Goal: Task Accomplishment & Management: Manage account settings

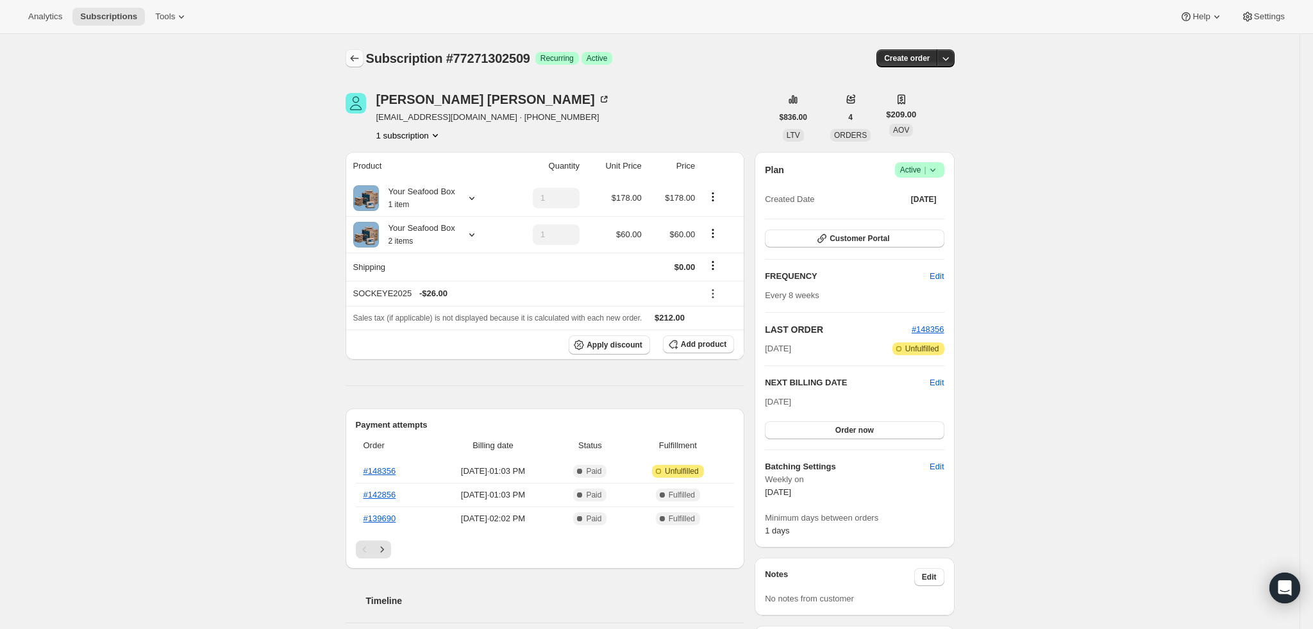
click at [356, 59] on icon "Subscriptions" at bounding box center [354, 58] width 8 height 6
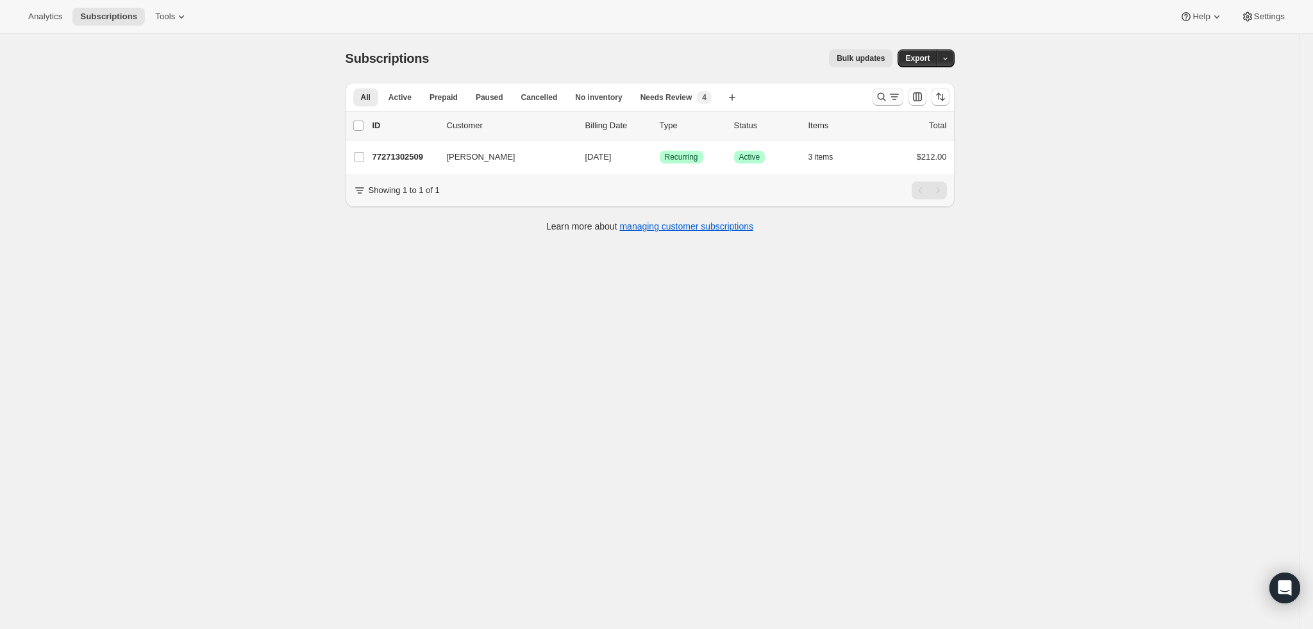
click at [882, 97] on icon "Search and filter results" at bounding box center [881, 97] width 8 height 8
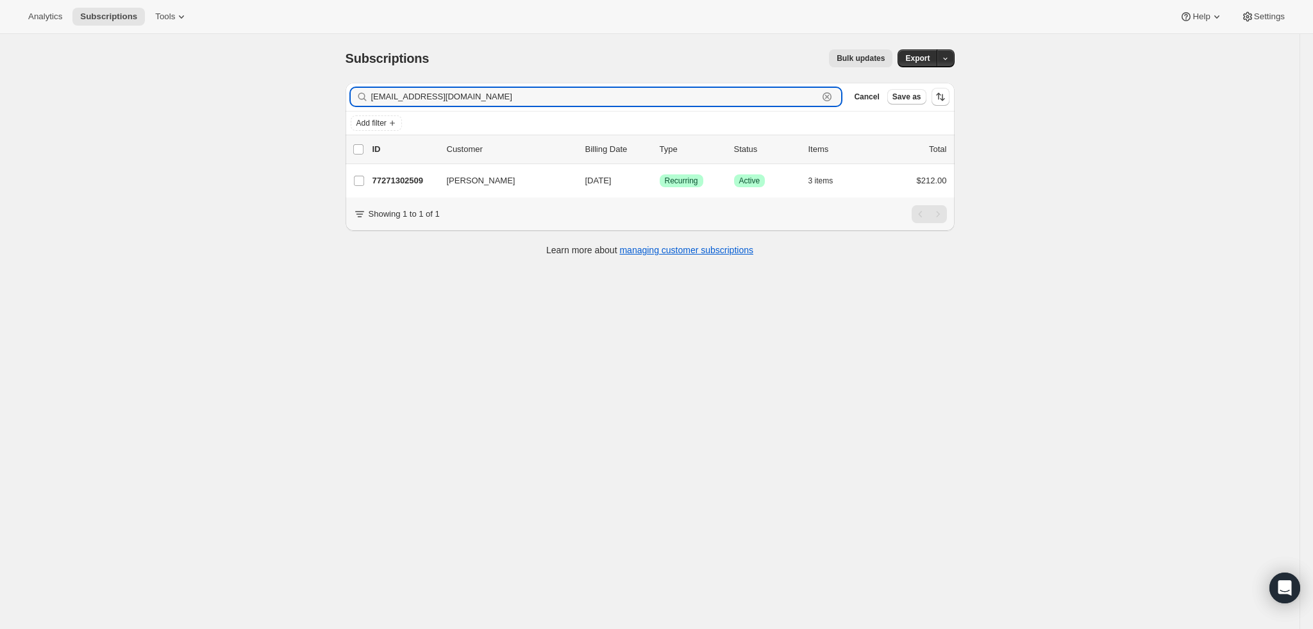
drag, startPoint x: 476, startPoint y: 112, endPoint x: 5, endPoint y: 104, distance: 471.2
click at [5, 104] on div "Subscriptions. This page is ready Subscriptions Bulk updates More actions Bulk …" at bounding box center [649, 348] width 1299 height 629
paste input "[EMAIL_ADDRESS]"
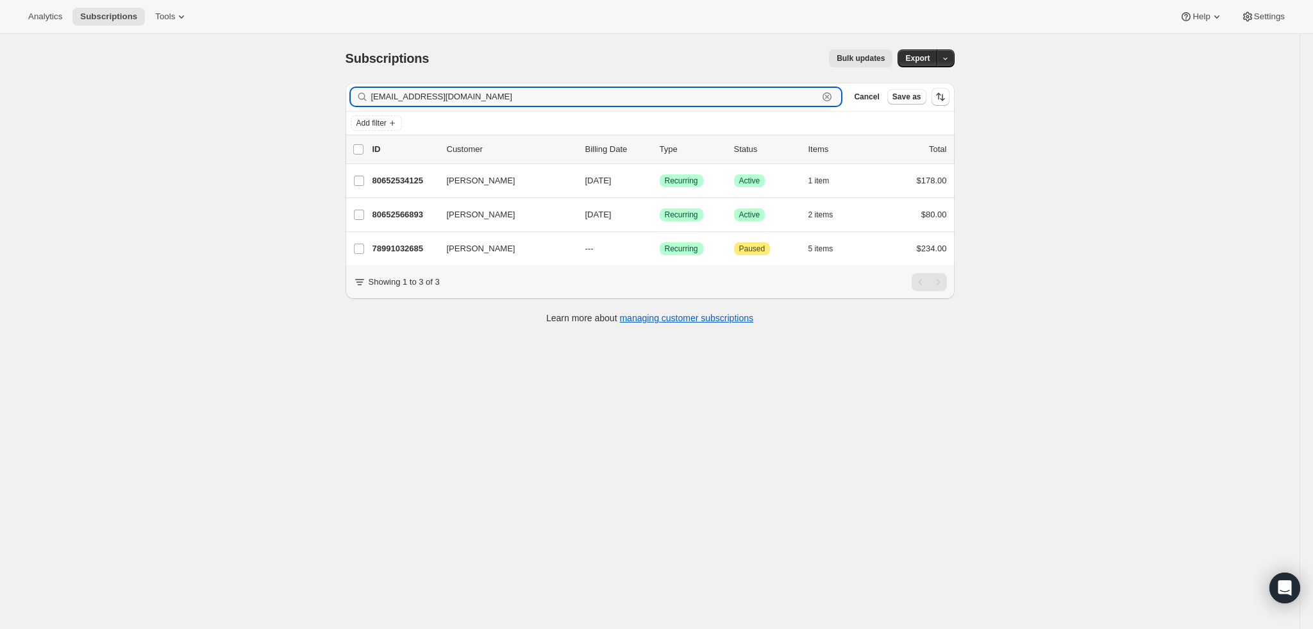
type input "[EMAIL_ADDRESS][DOMAIN_NAME]"
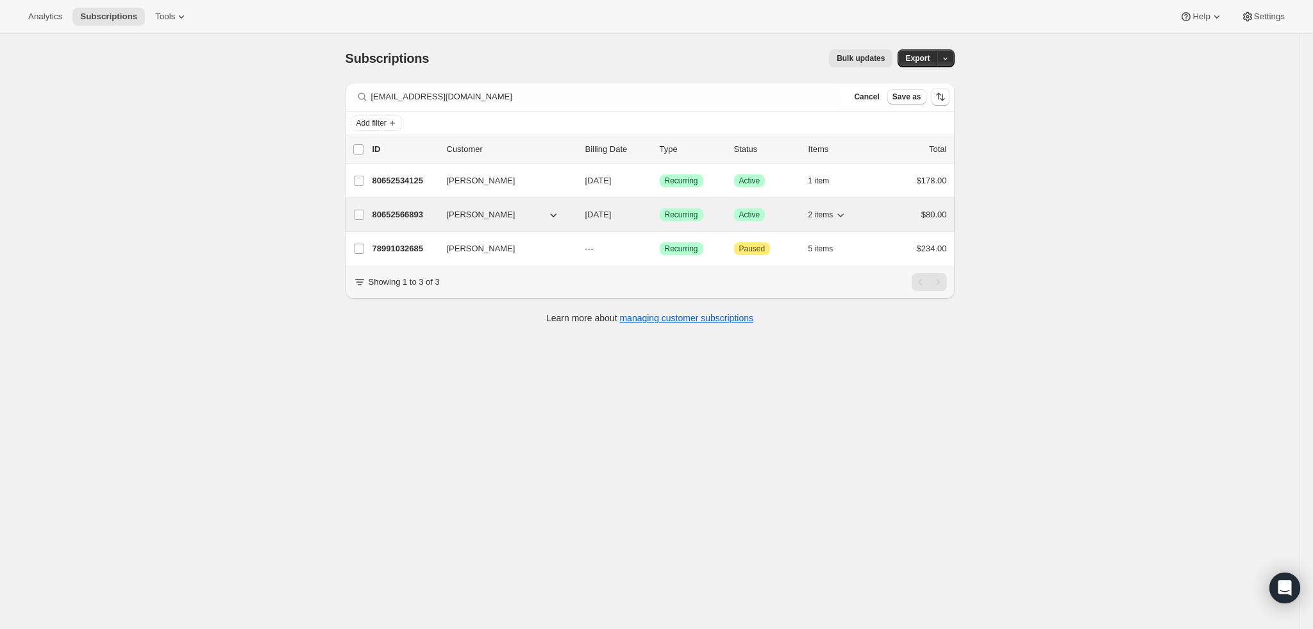
click at [406, 210] on p "80652566893" at bounding box center [404, 214] width 64 height 13
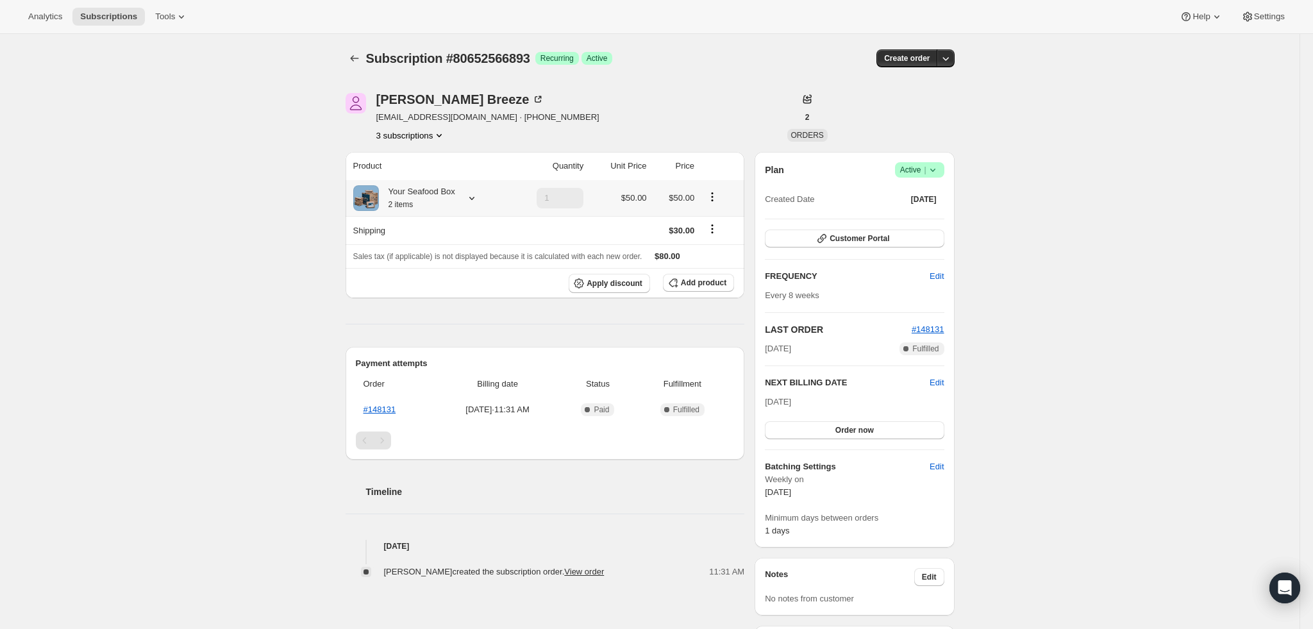
click at [474, 195] on icon at bounding box center [471, 198] width 13 height 13
click at [203, 208] on div "Subscription #80652566893. This page is ready Subscription #80652566893 Success…" at bounding box center [649, 563] width 1299 height 1058
click at [466, 199] on div at bounding box center [469, 198] width 18 height 13
click at [251, 179] on div "Subscription #80652566893. This page is ready Subscription #80652566893 Success…" at bounding box center [649, 563] width 1299 height 1058
click at [351, 63] on button "Subscriptions" at bounding box center [354, 58] width 18 height 18
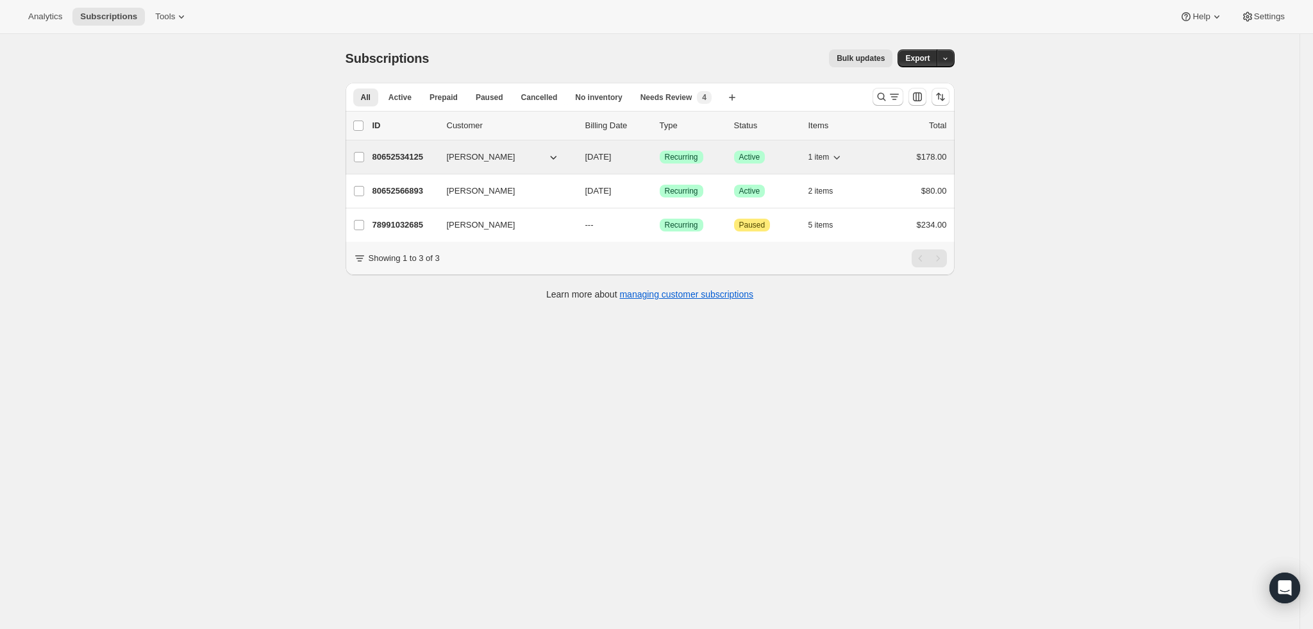
click at [407, 156] on p "80652534125" at bounding box center [404, 157] width 64 height 13
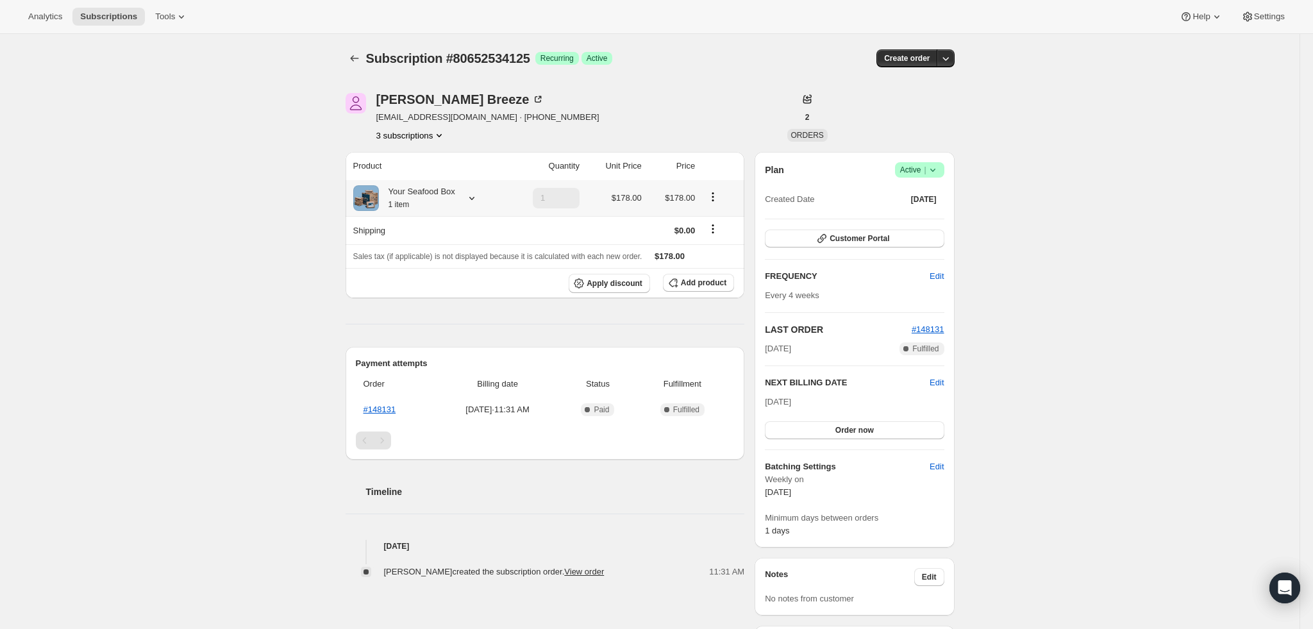
click at [448, 197] on div "Your Seafood Box 1 item" at bounding box center [417, 198] width 76 height 26
click at [283, 170] on div "Subscription #80652534125. This page is ready Subscription #80652534125 Success…" at bounding box center [649, 563] width 1299 height 1058
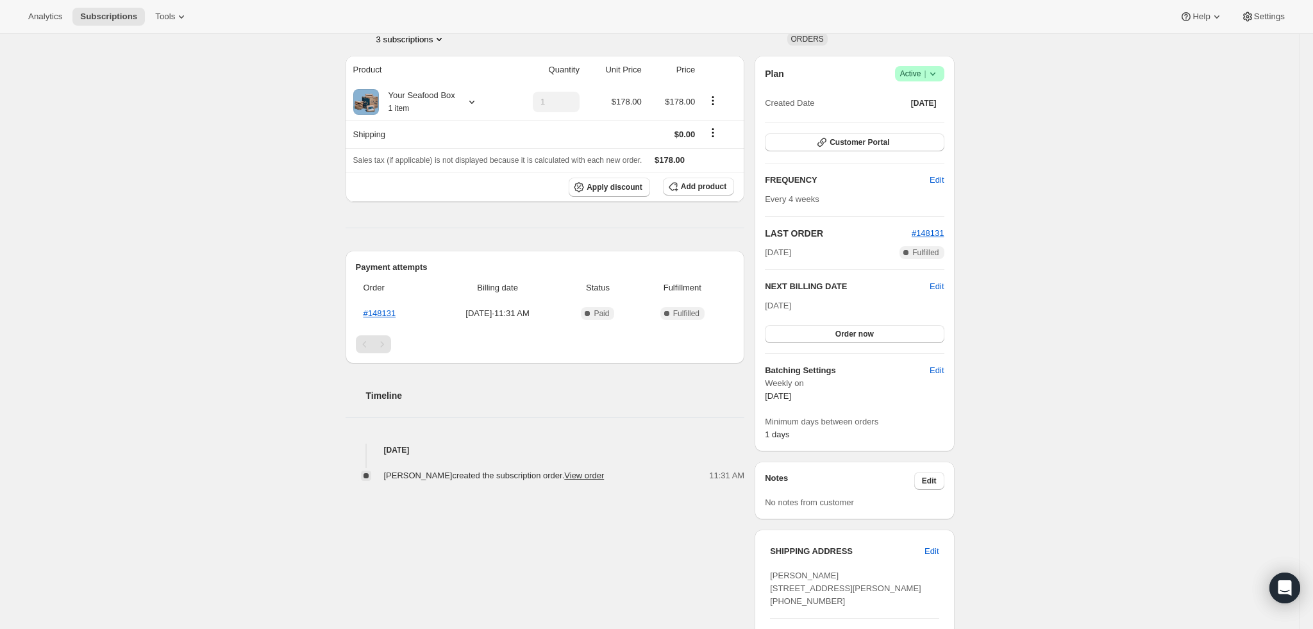
click at [1113, 231] on div "Subscription #80652534125. This page is ready Subscription #80652534125 Success…" at bounding box center [649, 467] width 1299 height 1058
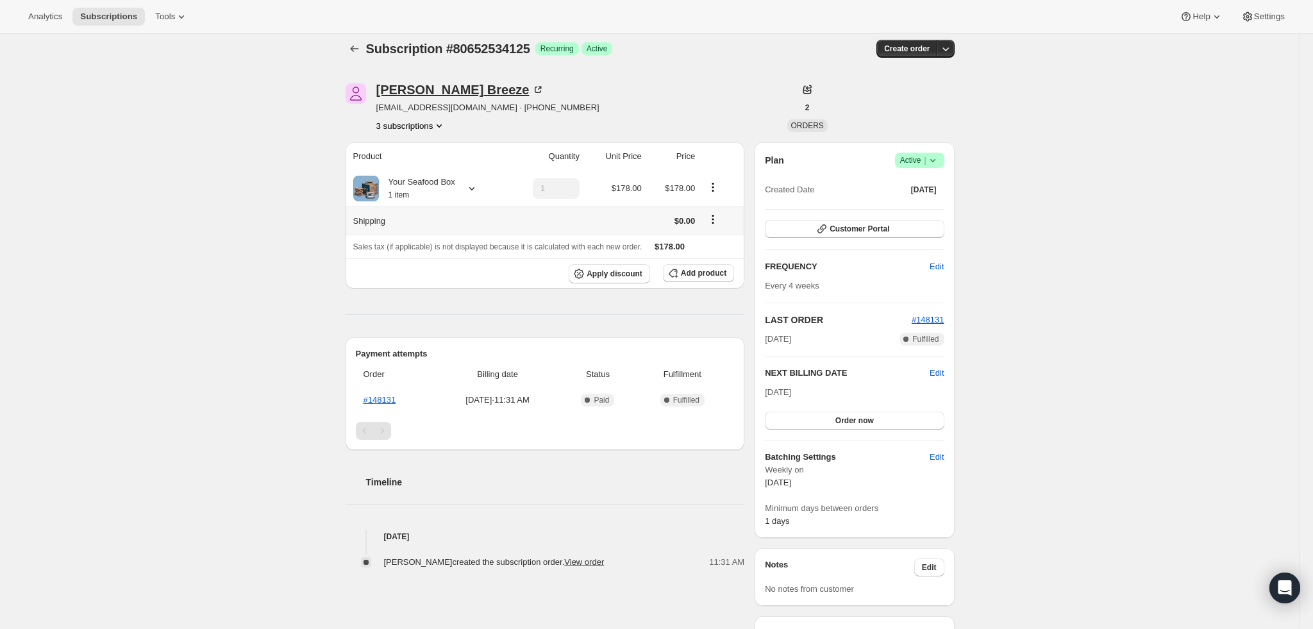
scroll to position [0, 0]
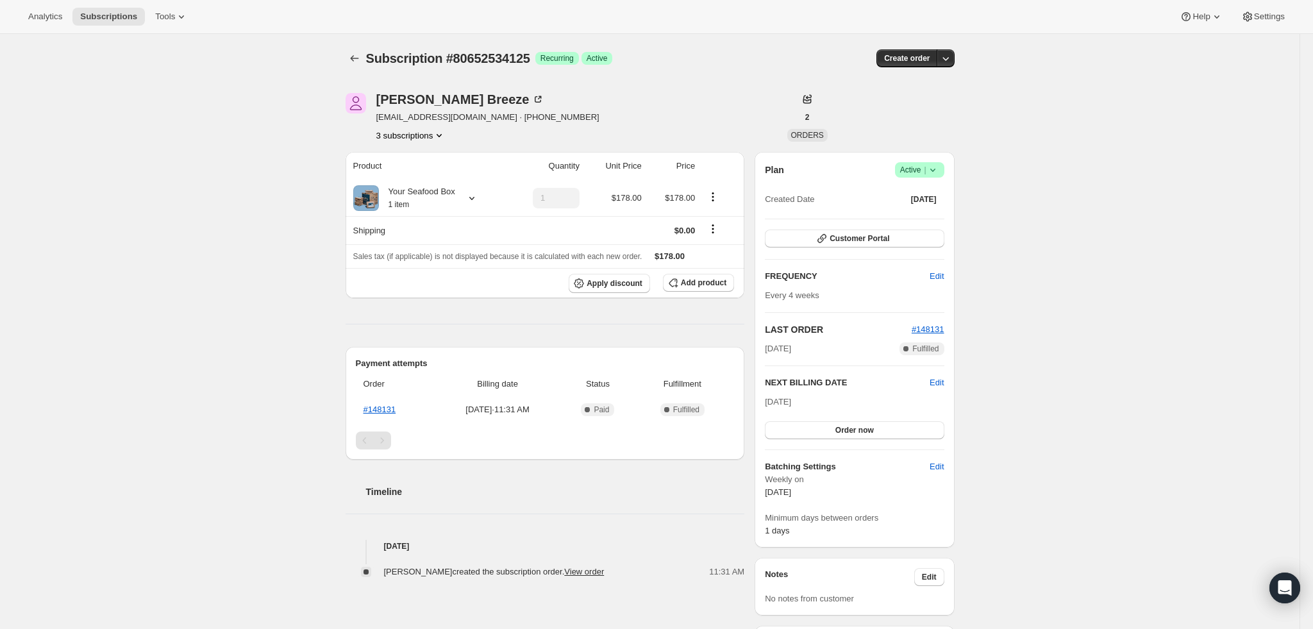
click at [444, 135] on icon "Product actions" at bounding box center [439, 135] width 13 height 13
click at [349, 60] on div "Subscription #80652534125. This page is ready Subscription #80652534125 Success…" at bounding box center [650, 563] width 640 height 1058
click at [352, 59] on icon "Subscriptions" at bounding box center [354, 58] width 13 height 13
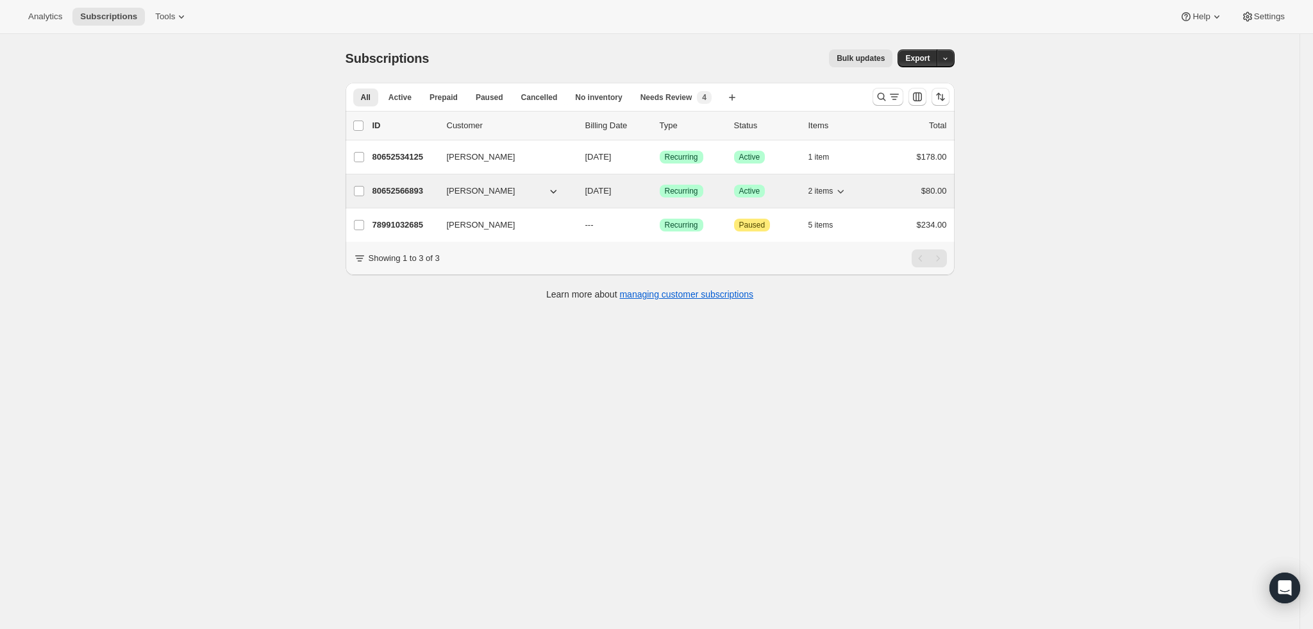
click at [418, 190] on p "80652566893" at bounding box center [404, 191] width 64 height 13
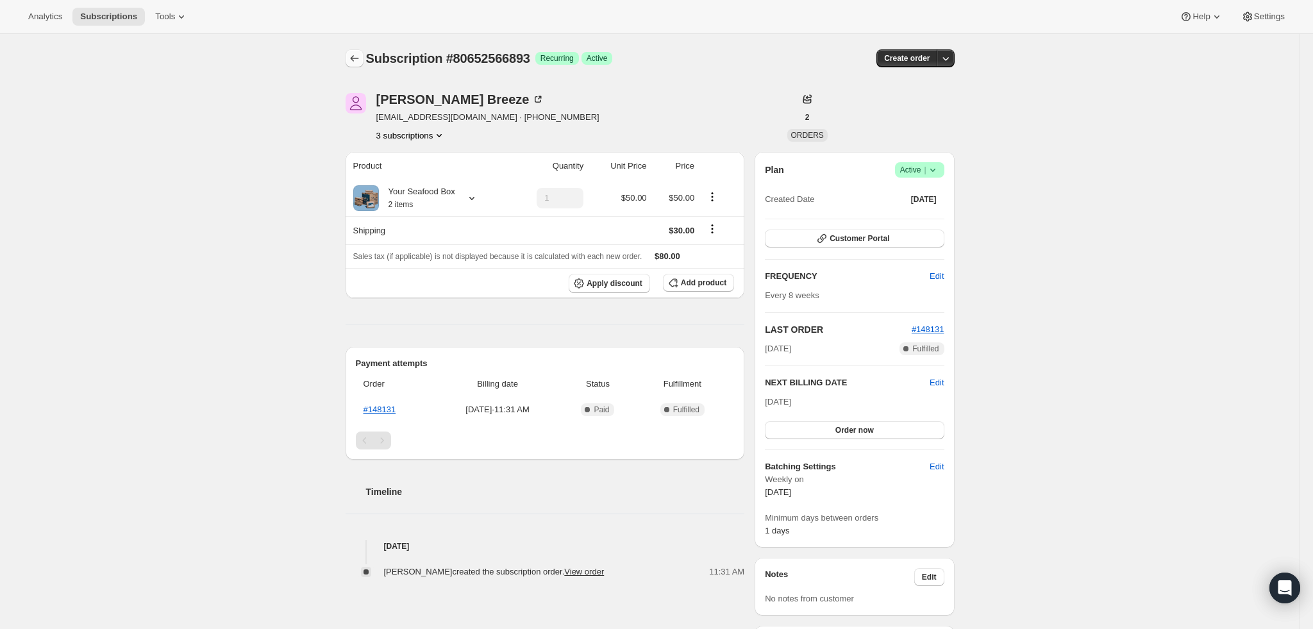
click at [354, 56] on icon "Subscriptions" at bounding box center [354, 58] width 13 height 13
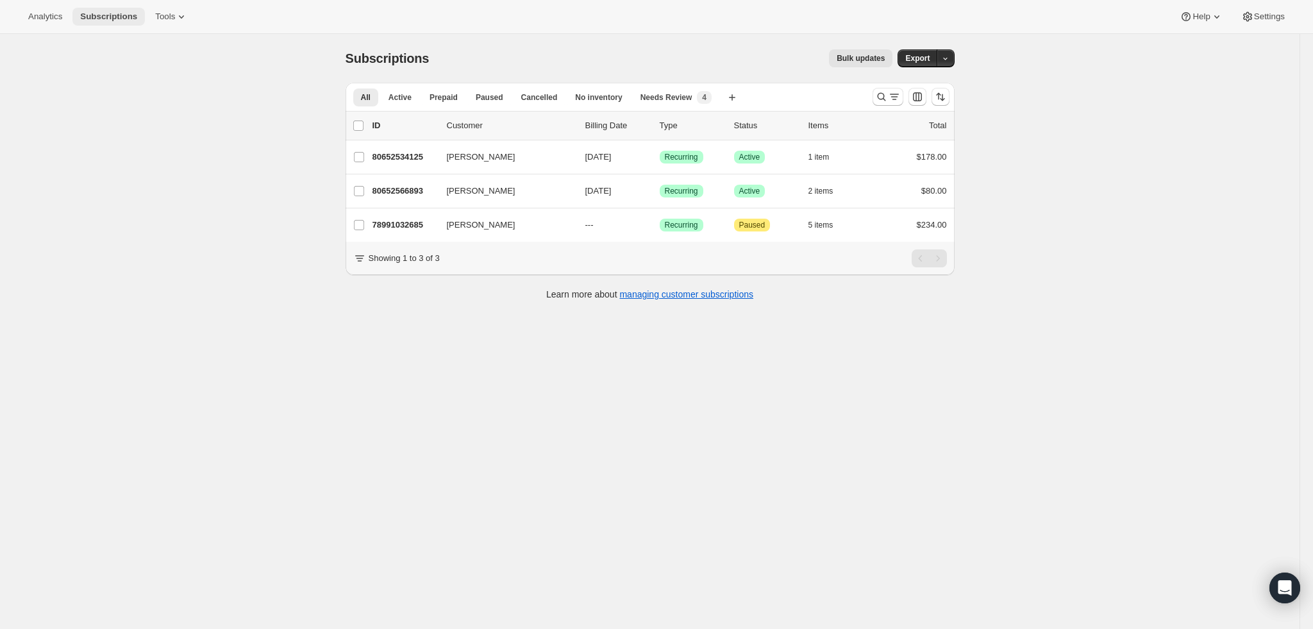
click at [102, 20] on span "Subscriptions" at bounding box center [108, 17] width 57 height 10
click at [895, 102] on icon "Search and filter results" at bounding box center [894, 96] width 13 height 13
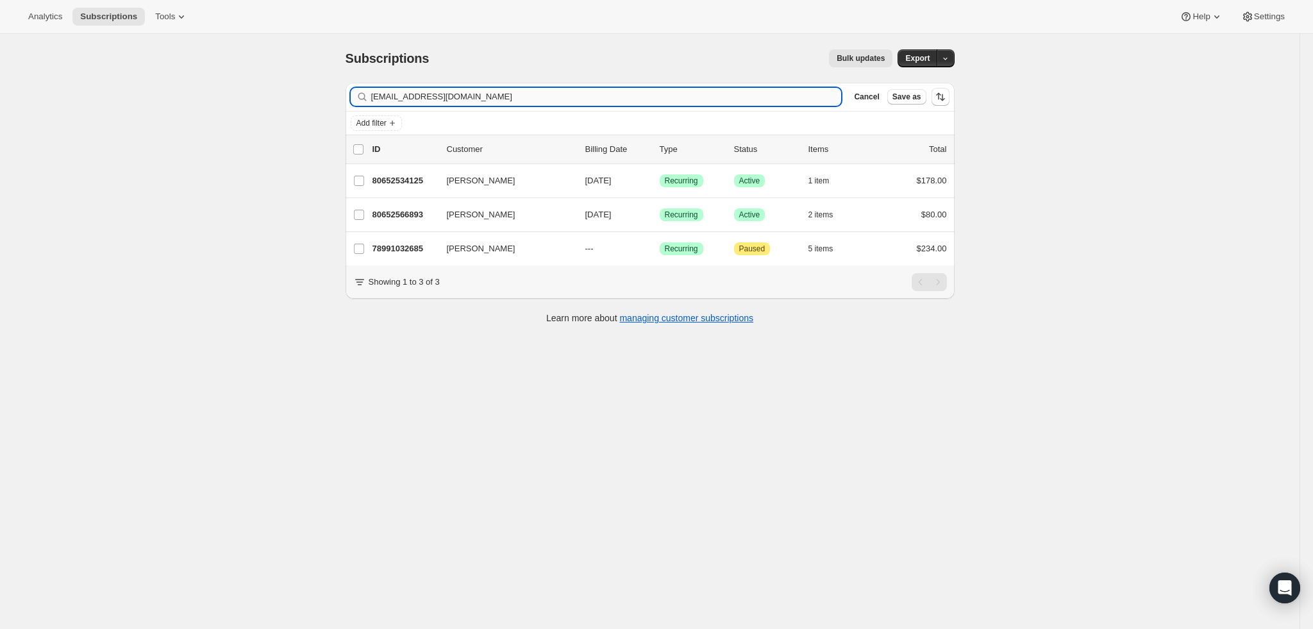
click at [564, 99] on input "[EMAIL_ADDRESS][DOMAIN_NAME]" at bounding box center [606, 97] width 470 height 18
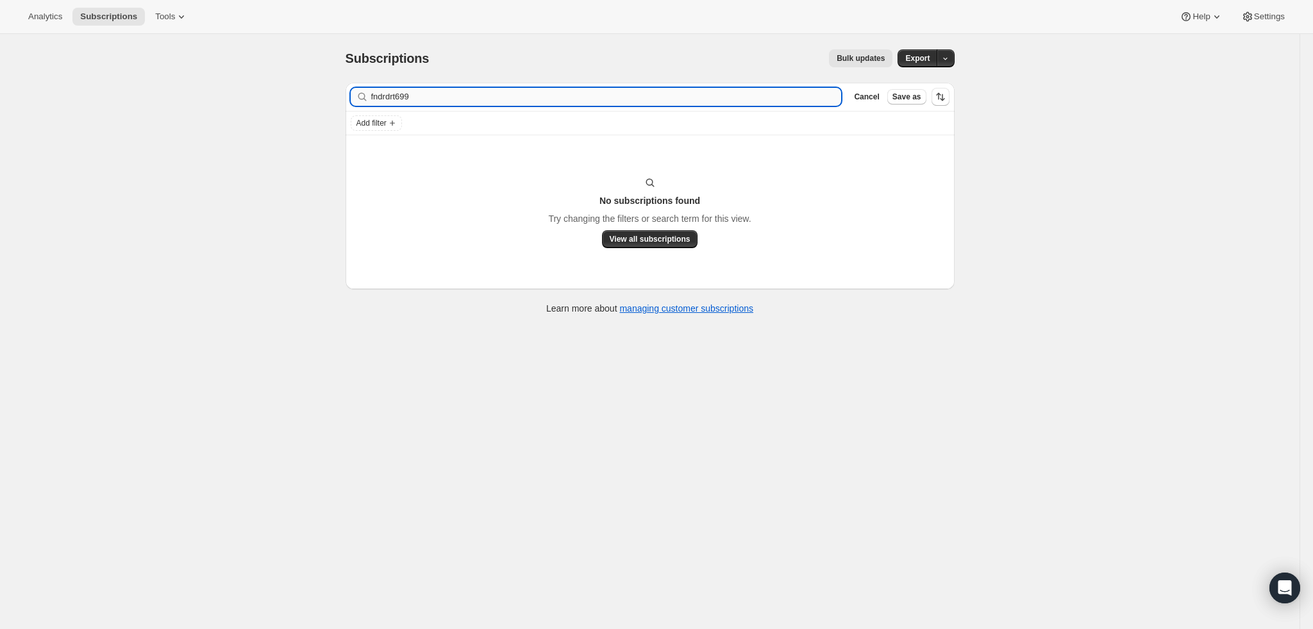
drag, startPoint x: 403, startPoint y: 96, endPoint x: 376, endPoint y: 96, distance: 26.9
click at [376, 96] on input "fndrdrt699" at bounding box center [606, 97] width 470 height 18
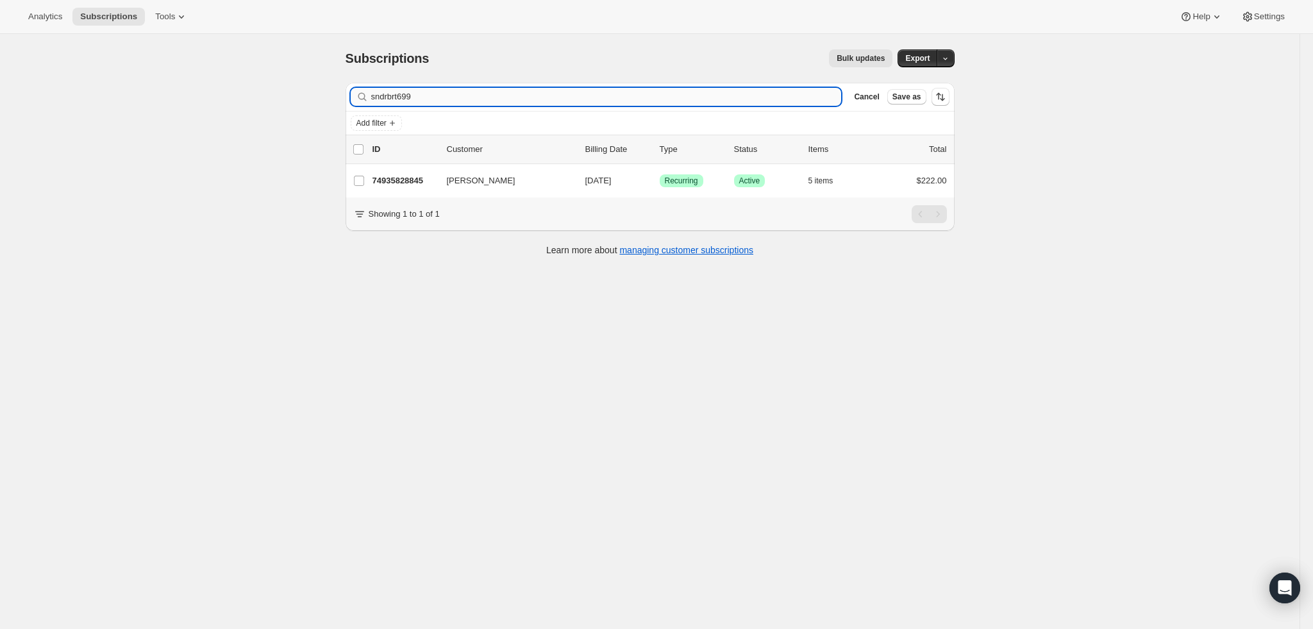
click at [545, 89] on input "sndrbrt699" at bounding box center [606, 97] width 470 height 18
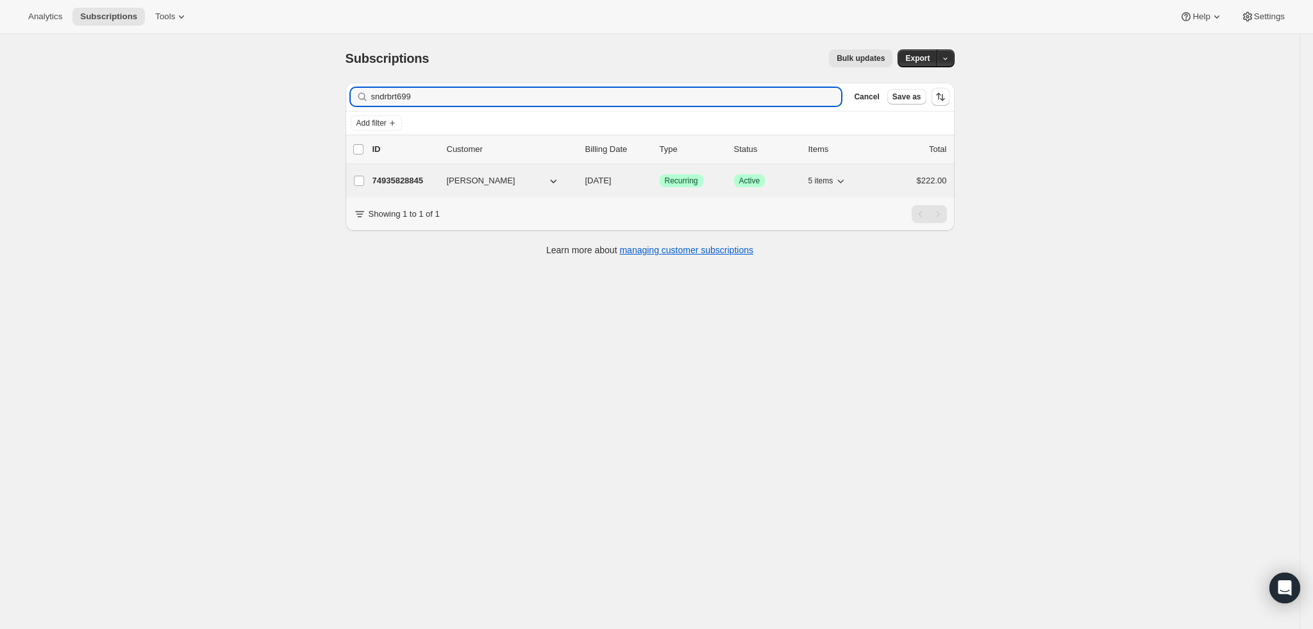
type input "sndrbrt699"
click at [411, 183] on p "74935828845" at bounding box center [404, 180] width 64 height 13
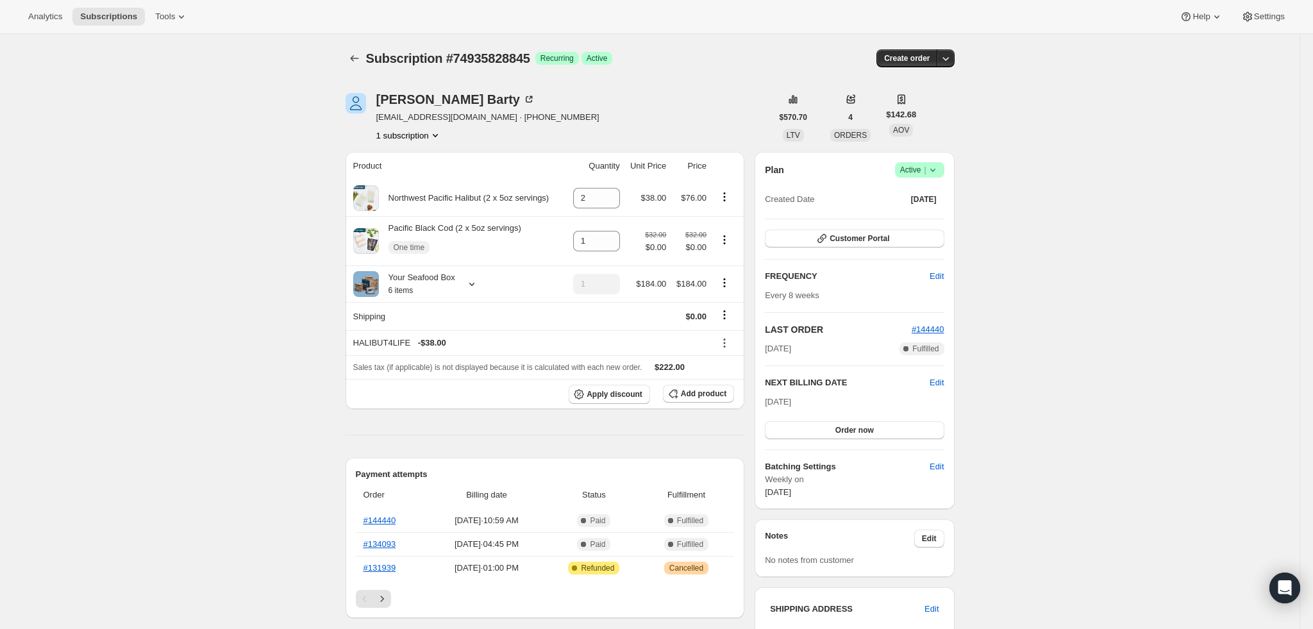
click at [472, 280] on icon at bounding box center [471, 284] width 13 height 13
click at [472, 283] on icon at bounding box center [471, 284] width 13 height 13
click at [451, 413] on button "Edit box" at bounding box center [431, 413] width 207 height 18
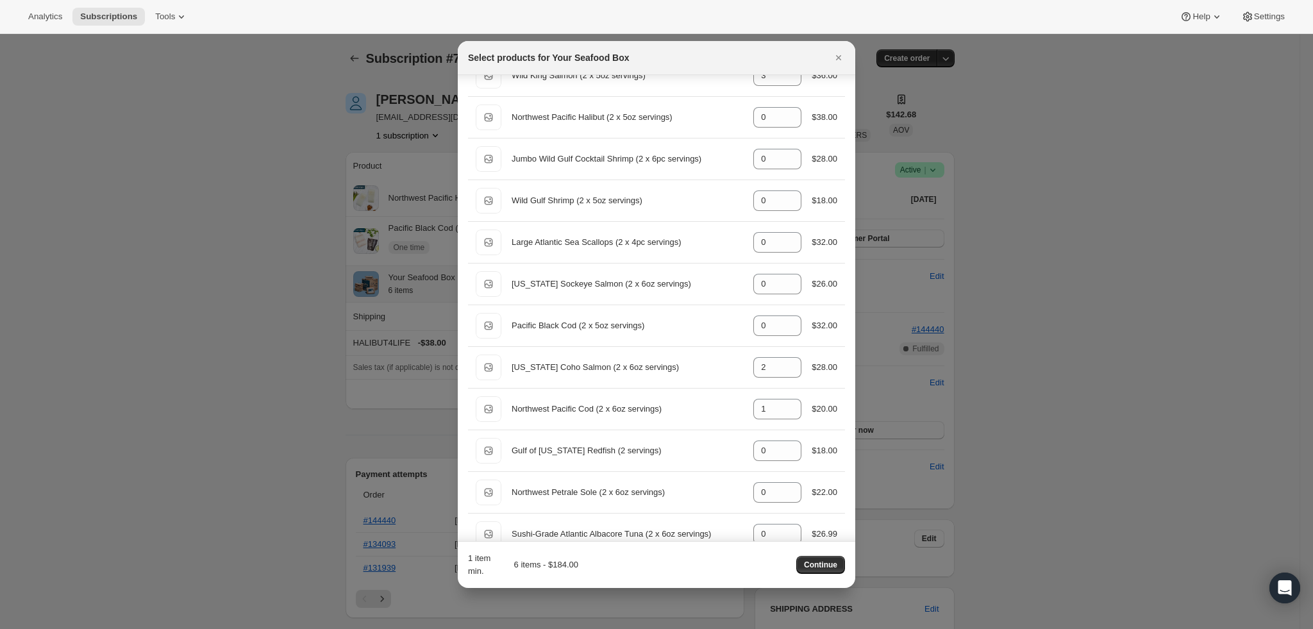
scroll to position [576, 0]
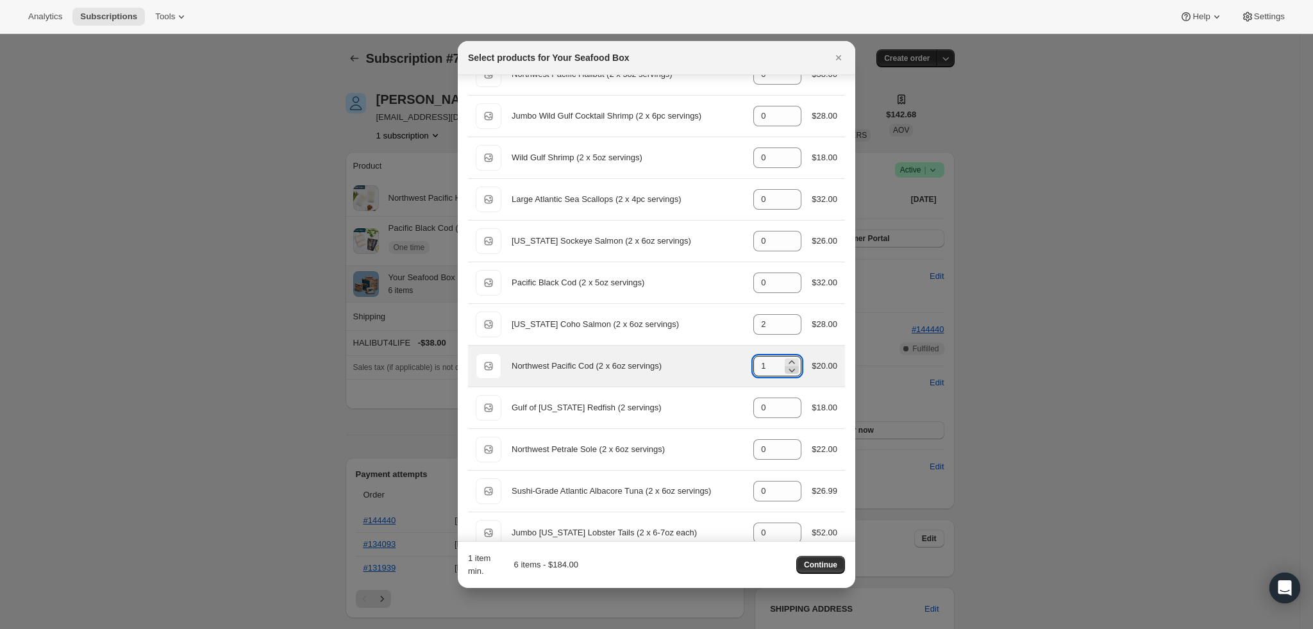
click at [785, 370] on icon ":r12e:" at bounding box center [791, 369] width 13 height 13
type input "0"
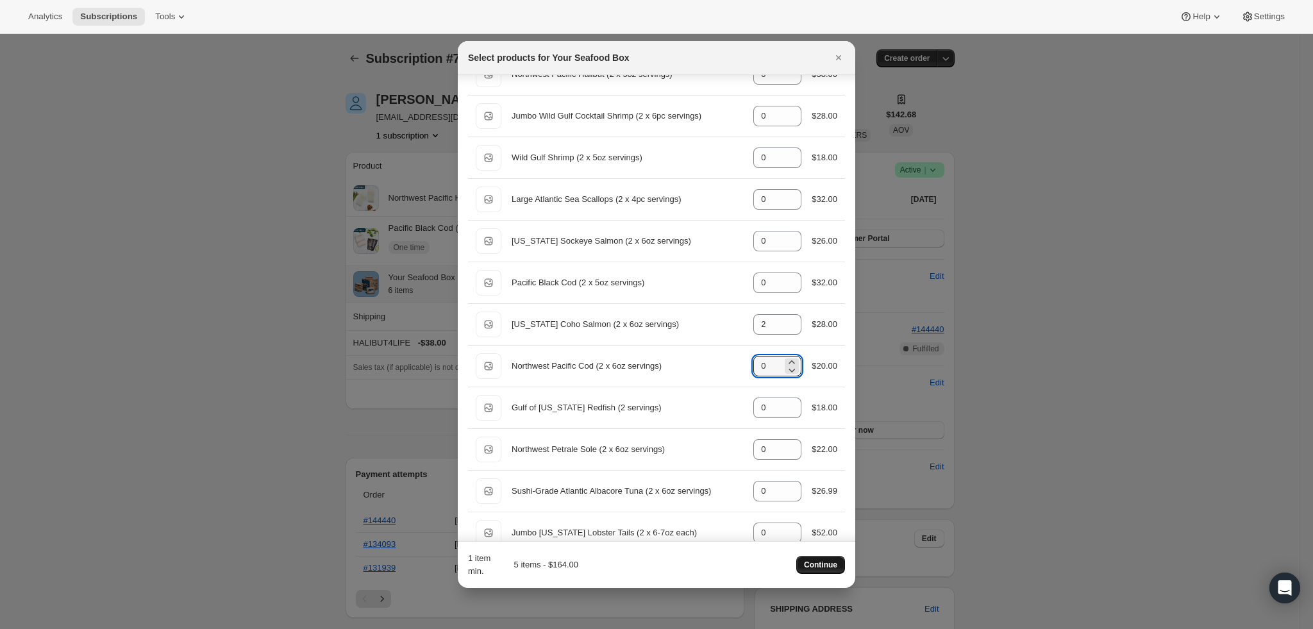
click at [831, 564] on span "Continue" at bounding box center [820, 565] width 33 height 10
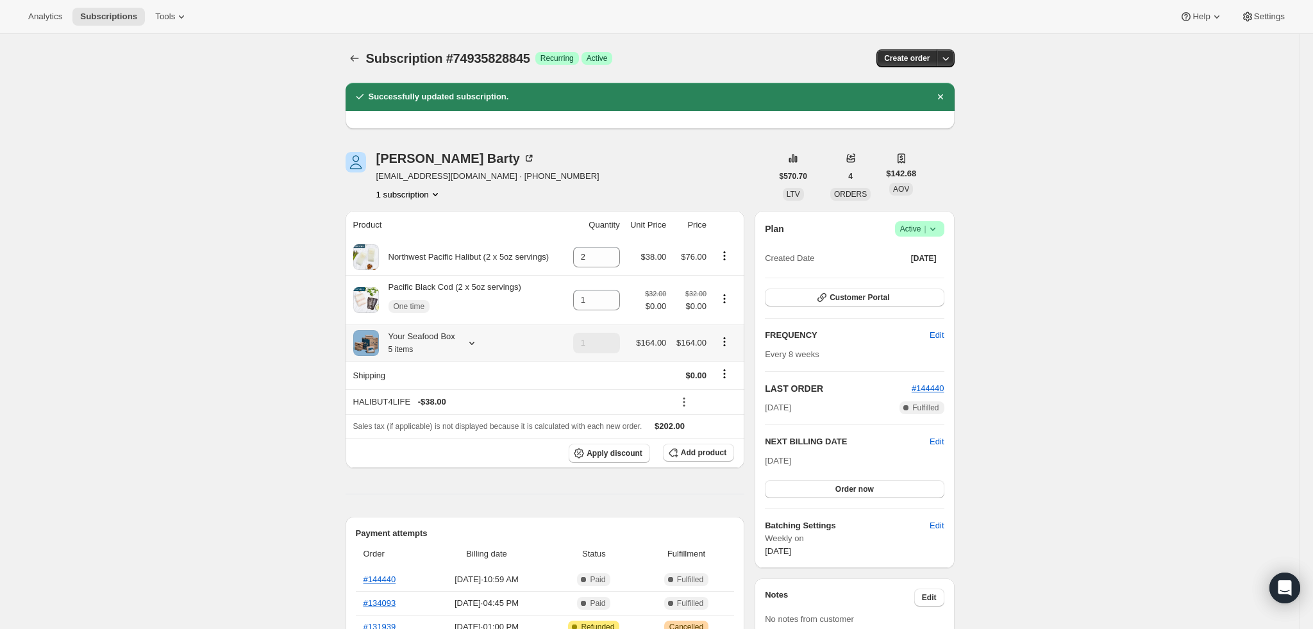
click at [470, 340] on icon at bounding box center [471, 343] width 13 height 13
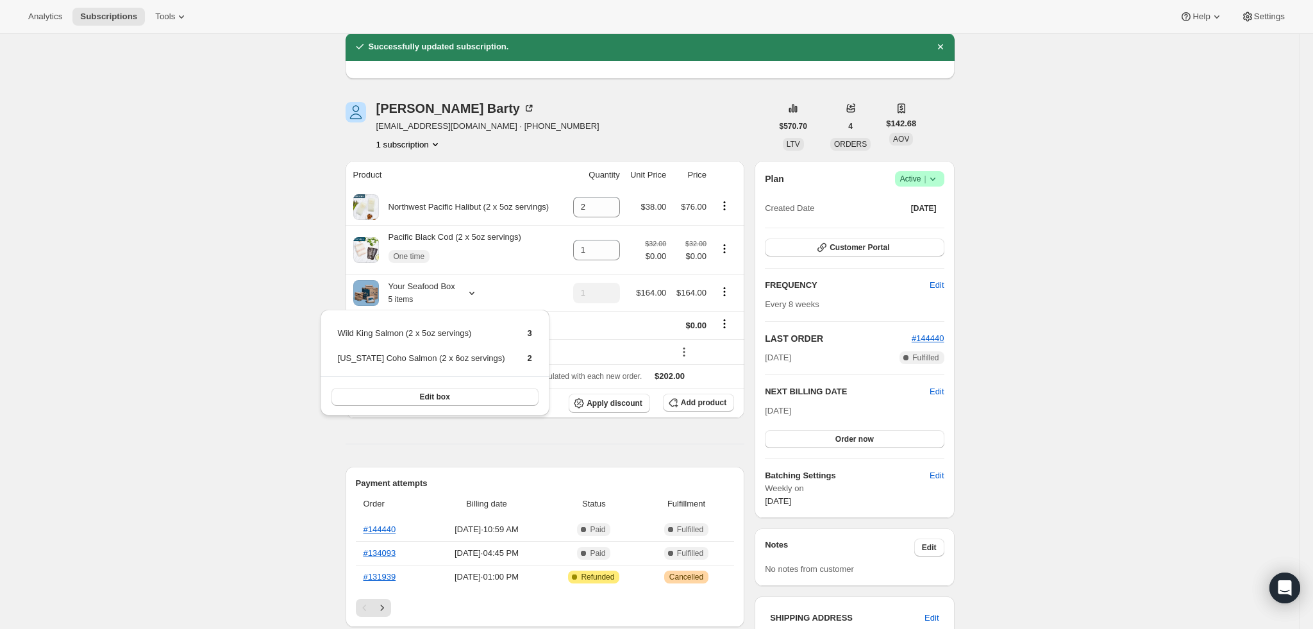
scroll to position [96, 0]
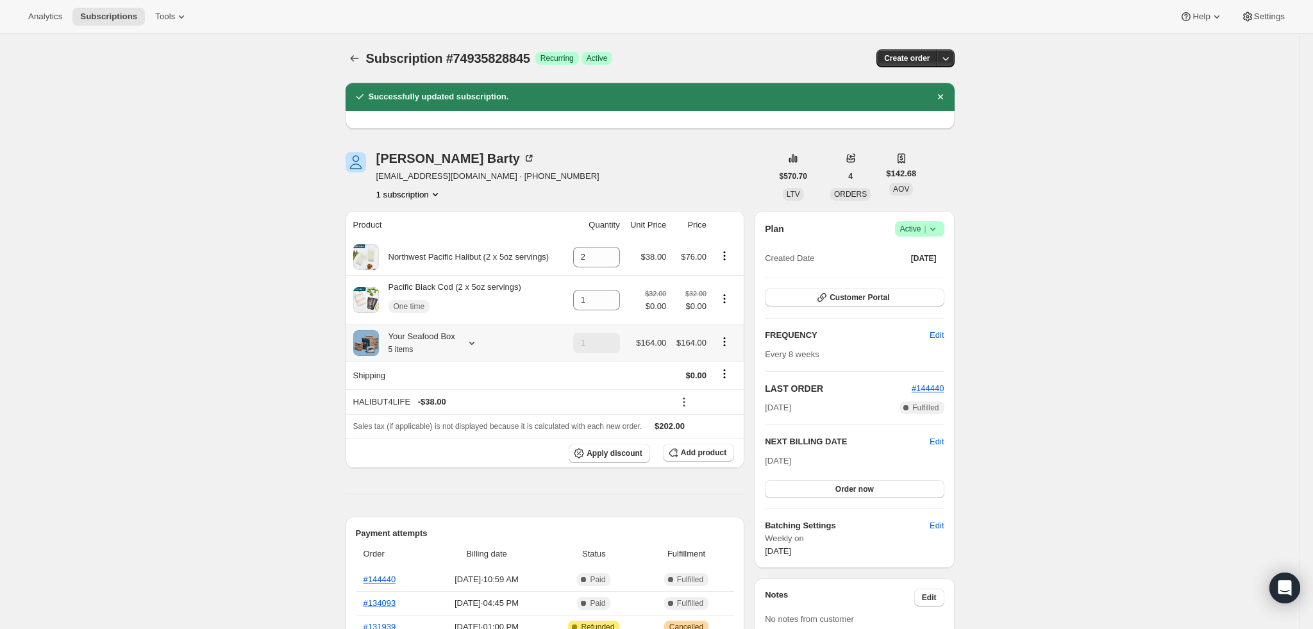
click at [472, 339] on icon at bounding box center [471, 343] width 13 height 13
click at [613, 253] on icon at bounding box center [610, 253] width 13 height 13
type input "3"
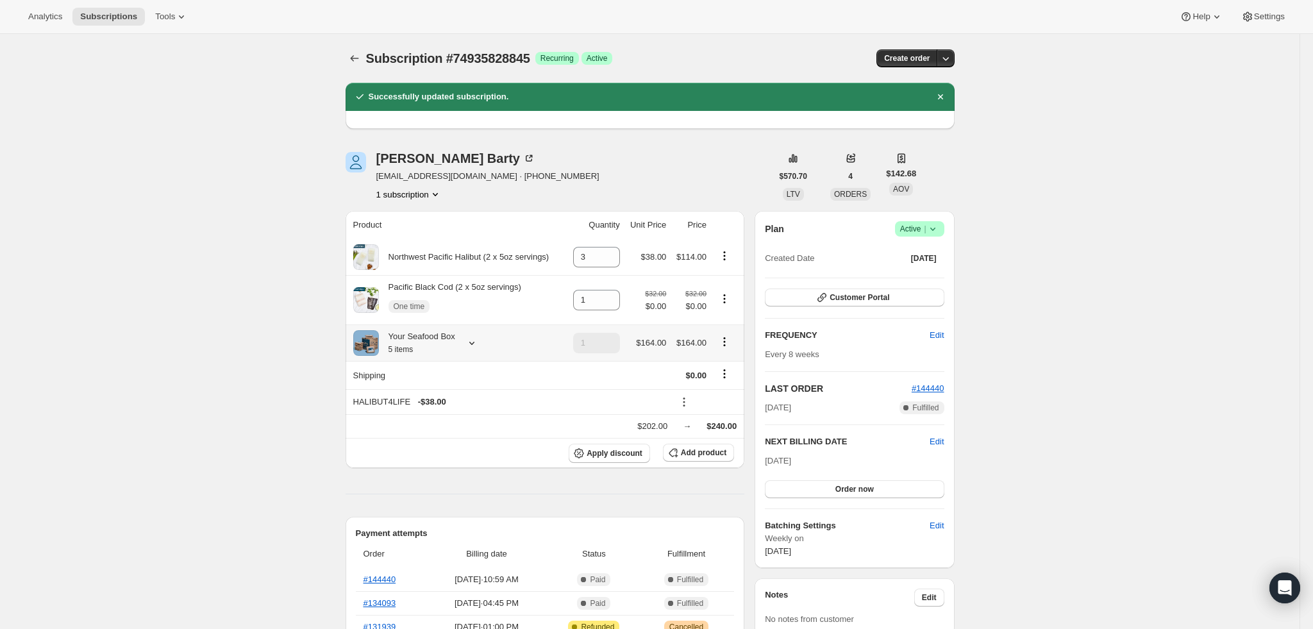
click at [472, 340] on icon at bounding box center [471, 343] width 13 height 13
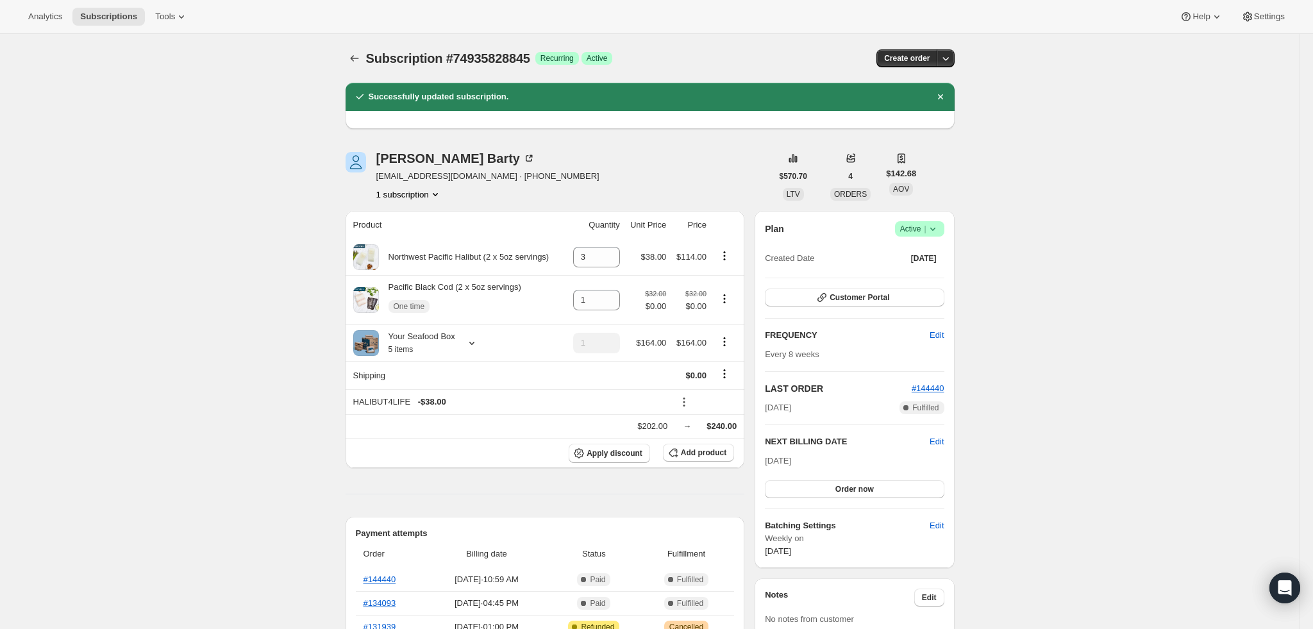
scroll to position [96, 0]
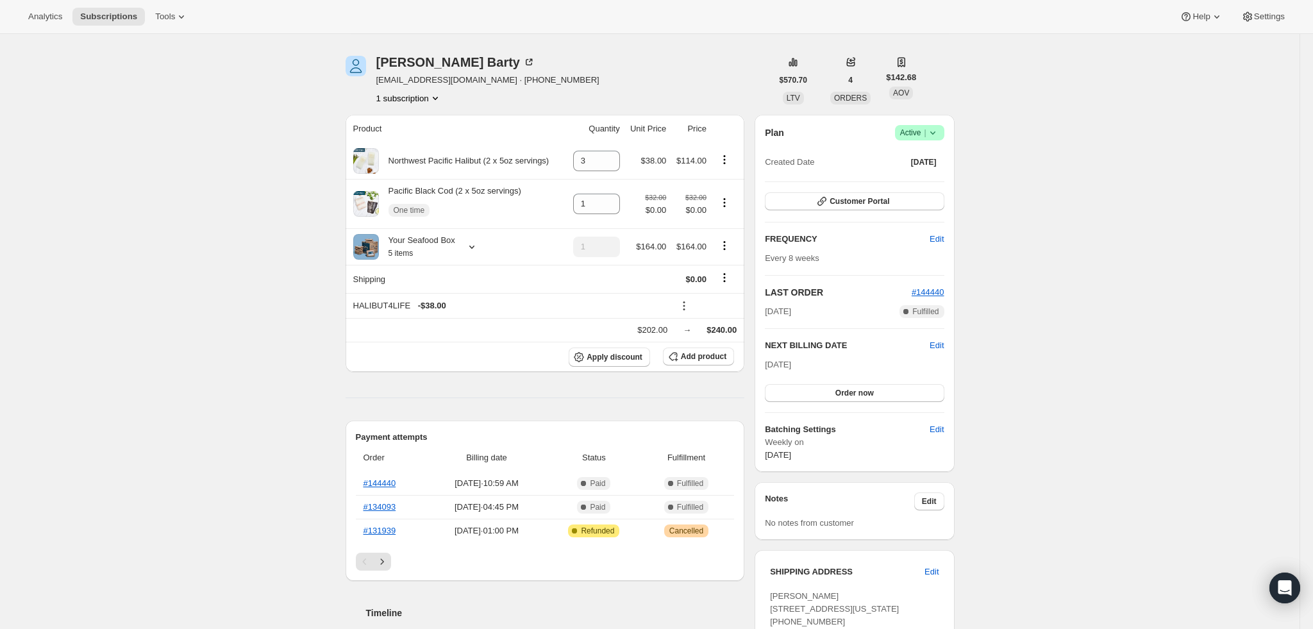
click at [865, 395] on span "Order now" at bounding box center [854, 393] width 38 height 10
click at [868, 395] on span "Click to confirm" at bounding box center [854, 393] width 58 height 10
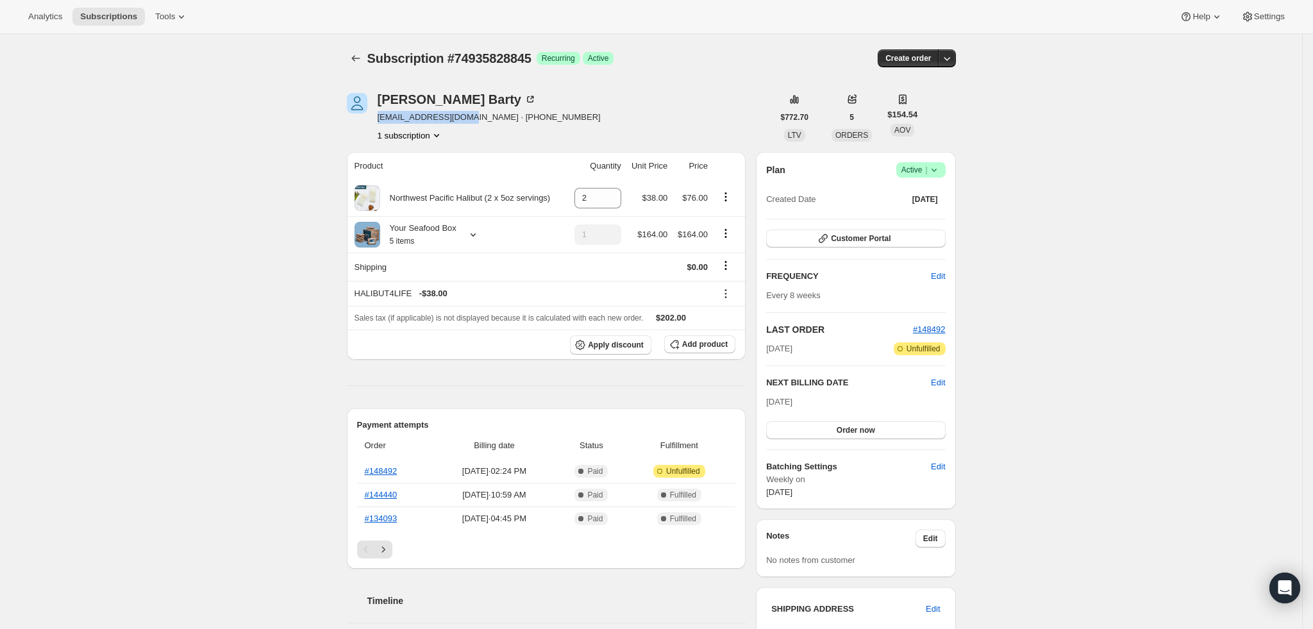
drag, startPoint x: 469, startPoint y: 117, endPoint x: 381, endPoint y: 115, distance: 87.2
click at [381, 115] on span "[EMAIL_ADDRESS][DOMAIN_NAME] · [PHONE_NUMBER]" at bounding box center [489, 117] width 223 height 13
copy span "sndrbrt699@gmail.com"
